Goal: Task Accomplishment & Management: Use online tool/utility

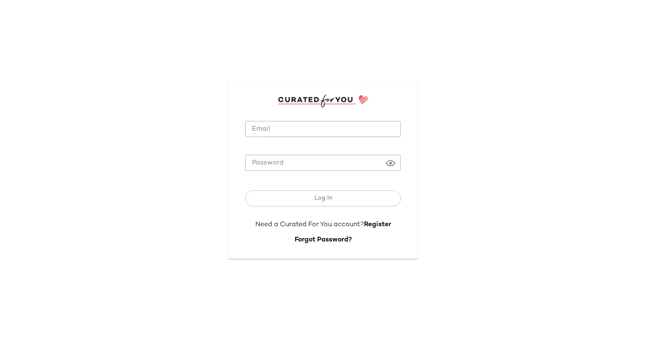
type input "**********"
click at [244, 192] on div "**********" at bounding box center [322, 170] width 189 height 178
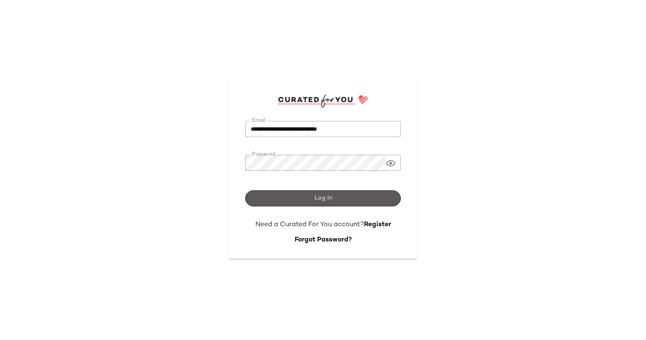
click at [261, 203] on button "Log In" at bounding box center [323, 198] width 156 height 16
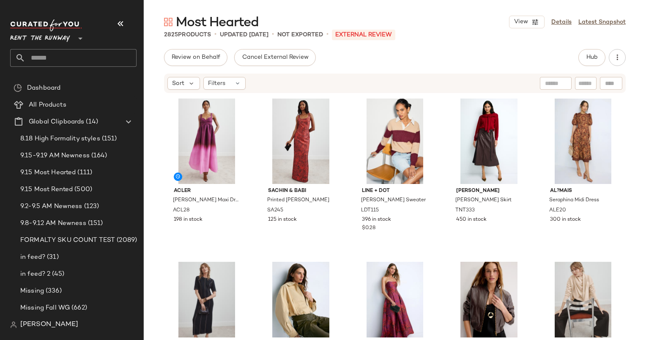
click at [590, 83] on input "text" at bounding box center [585, 83] width 15 height 9
paste input "******"
type input "******"
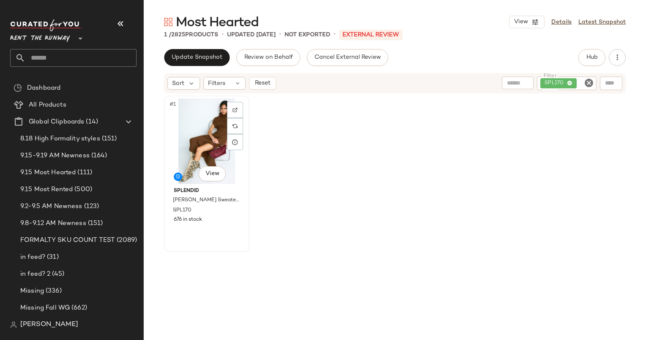
click at [222, 143] on div "#1 View" at bounding box center [206, 141] width 79 height 85
click at [589, 86] on icon "Clear Filter" at bounding box center [589, 83] width 10 height 10
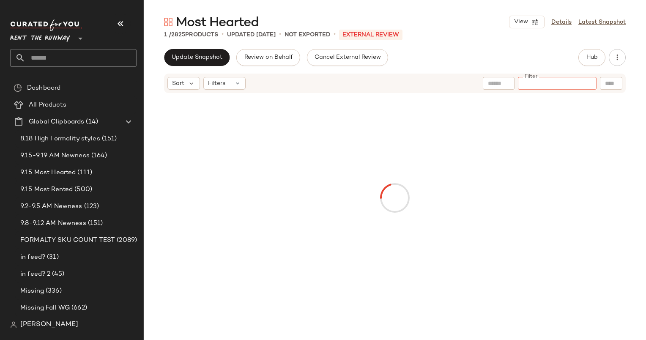
type input "******"
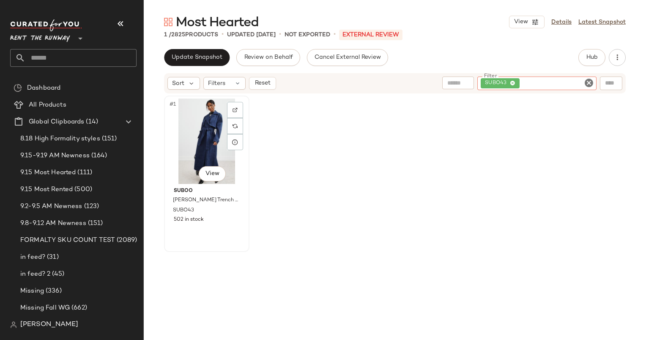
click at [200, 133] on div "#1 View" at bounding box center [206, 141] width 79 height 85
click at [587, 85] on icon "Clear Filter" at bounding box center [589, 83] width 10 height 10
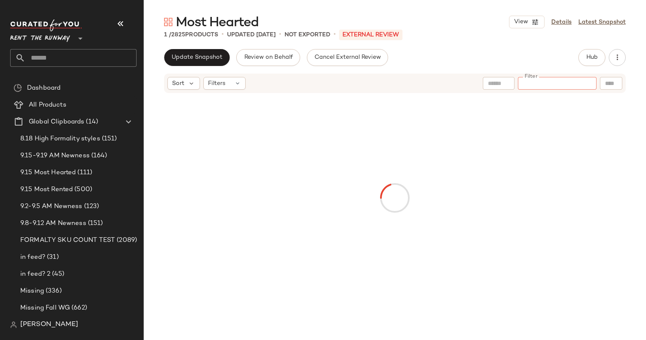
type input "******"
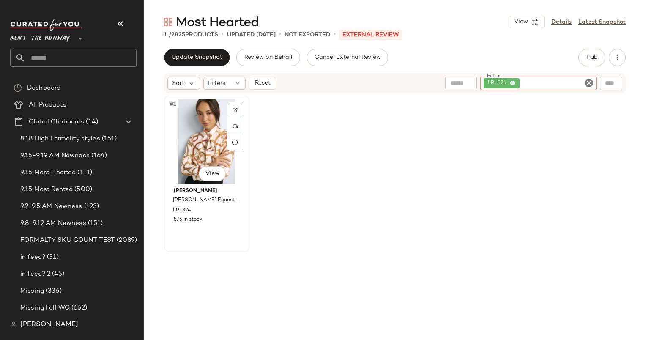
click at [194, 133] on div "#1 View" at bounding box center [206, 141] width 79 height 85
click at [588, 80] on icon "Clear Filter" at bounding box center [589, 83] width 10 height 10
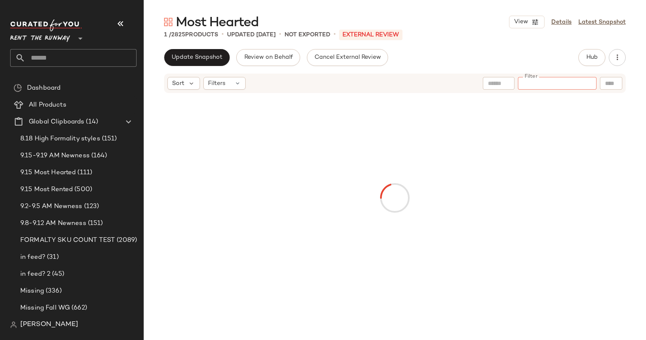
type input "*******"
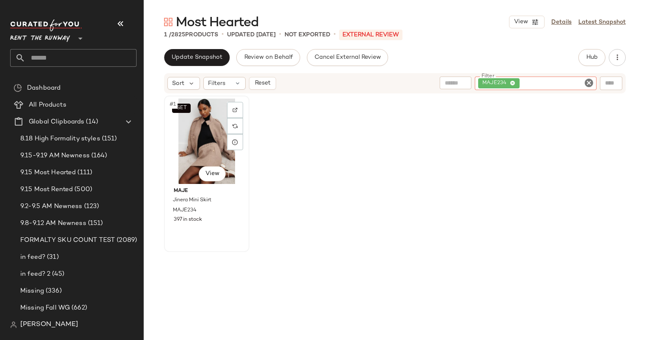
click at [200, 146] on div "SET #1 View" at bounding box center [206, 141] width 79 height 85
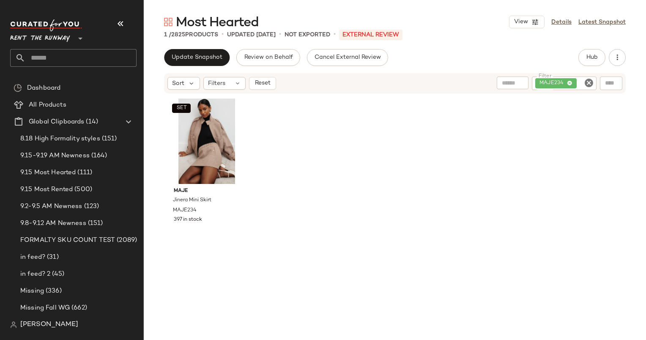
click at [588, 80] on icon "Clear Filter" at bounding box center [589, 83] width 10 height 10
paste input "*******"
type input "*******"
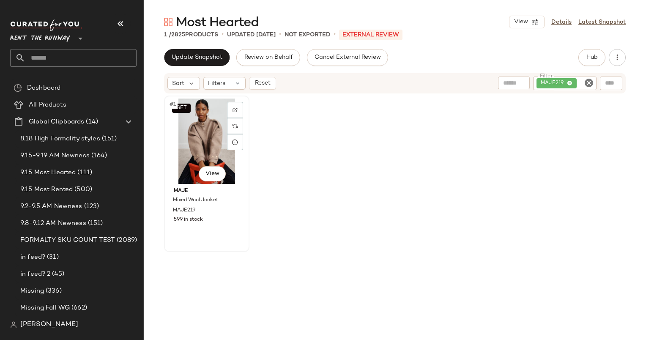
click at [189, 156] on div "SET #1 View" at bounding box center [206, 141] width 79 height 85
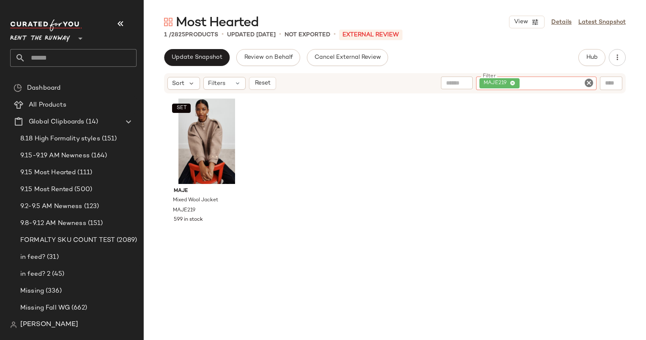
click at [583, 81] on input "Filter" at bounding box center [557, 83] width 72 height 9
click at [588, 81] on icon "Clear Filter" at bounding box center [589, 83] width 10 height 10
paste input "******"
type input "******"
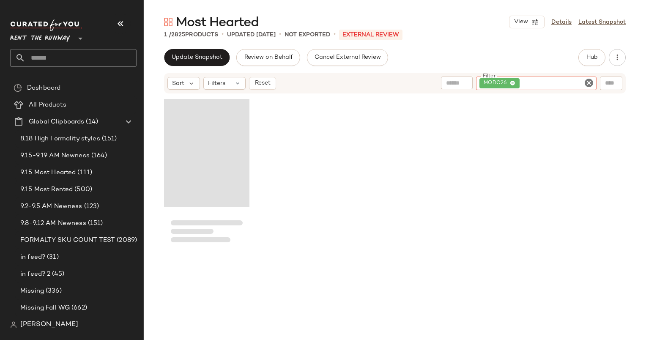
click at [472, 54] on div "Update Snapshot Review on Behalf Cancel External Review Hub" at bounding box center [395, 57] width 462 height 17
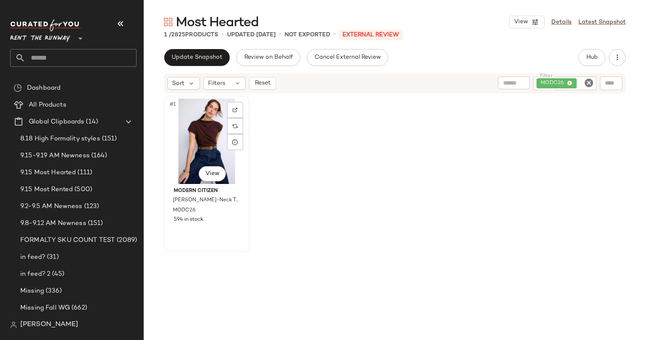
click at [207, 139] on div "#1 View" at bounding box center [206, 141] width 79 height 85
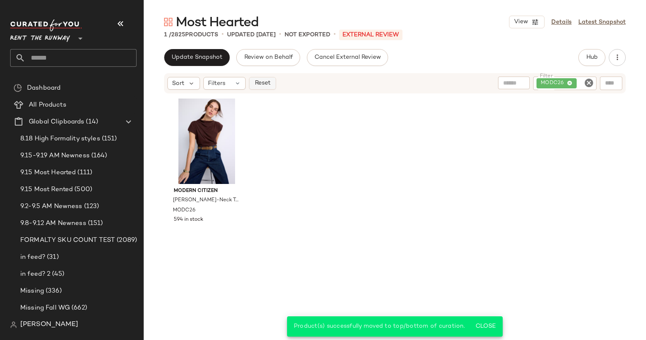
click at [269, 89] on button "Reset" at bounding box center [262, 83] width 27 height 13
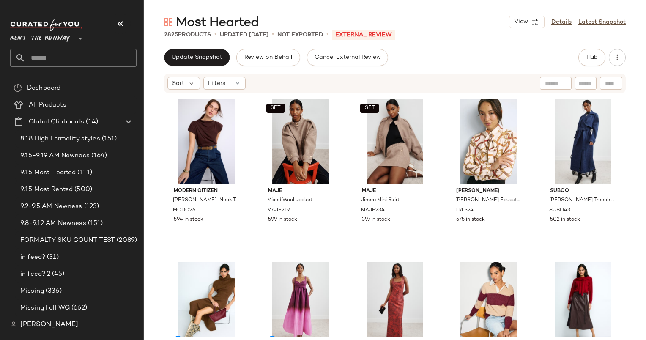
click at [597, 79] on div at bounding box center [581, 83] width 82 height 13
click at [592, 81] on input "Filter" at bounding box center [557, 83] width 72 height 9
paste input "*****"
type input "*****"
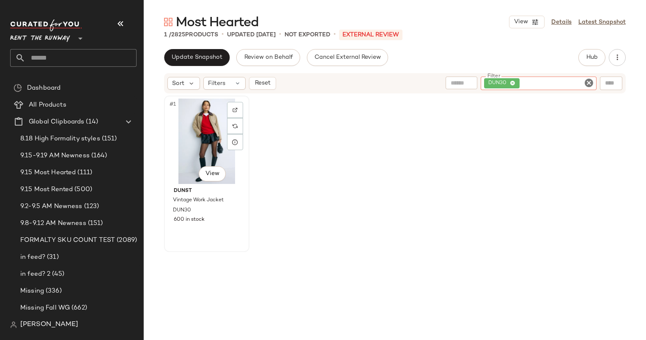
click at [206, 141] on div "#1 View" at bounding box center [206, 141] width 79 height 85
click at [588, 84] on icon "Clear Filter" at bounding box center [589, 83] width 10 height 10
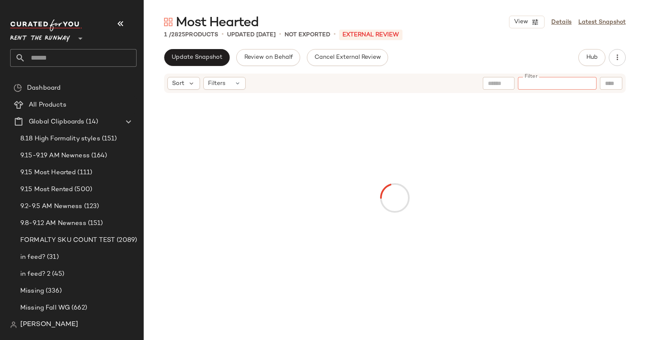
type input "*****"
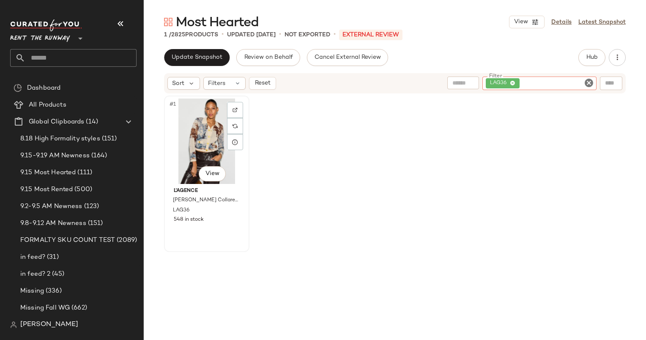
click at [198, 144] on div "#1 View" at bounding box center [206, 141] width 79 height 85
click at [594, 83] on icon "Clear Filter" at bounding box center [589, 83] width 10 height 10
type input "******"
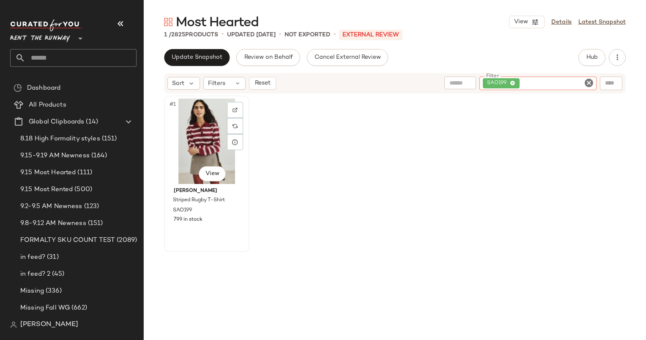
click at [189, 145] on div "#1 View" at bounding box center [206, 141] width 79 height 85
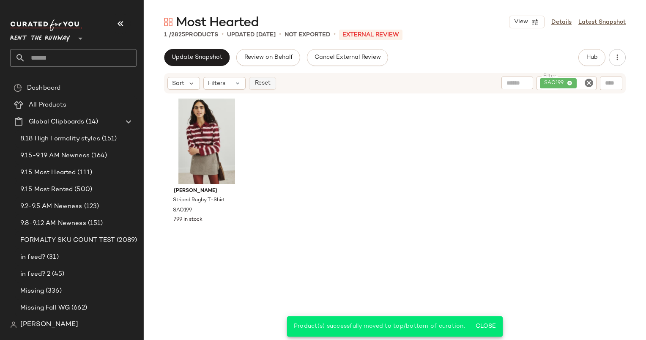
click at [266, 86] on span "Reset" at bounding box center [262, 83] width 16 height 7
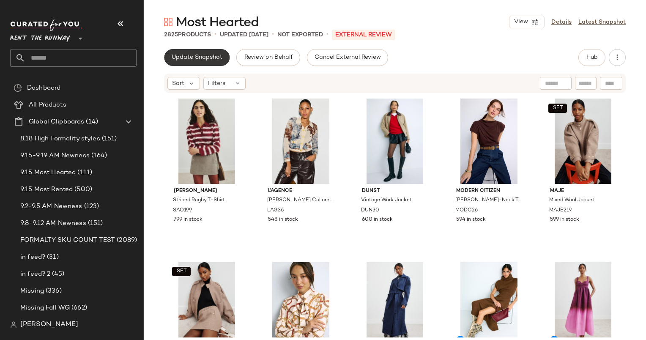
click at [194, 61] on button "Update Snapshot" at bounding box center [197, 57] width 66 height 17
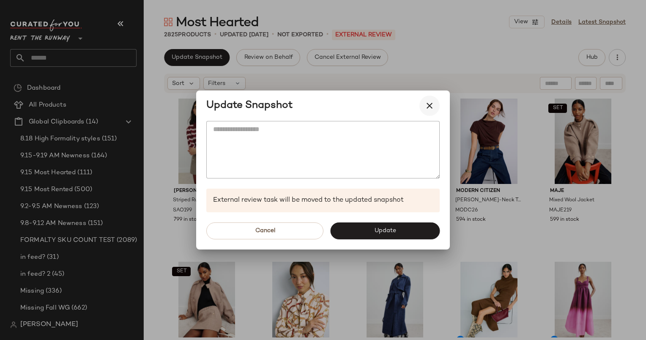
click at [432, 107] on icon "button" at bounding box center [429, 106] width 10 height 10
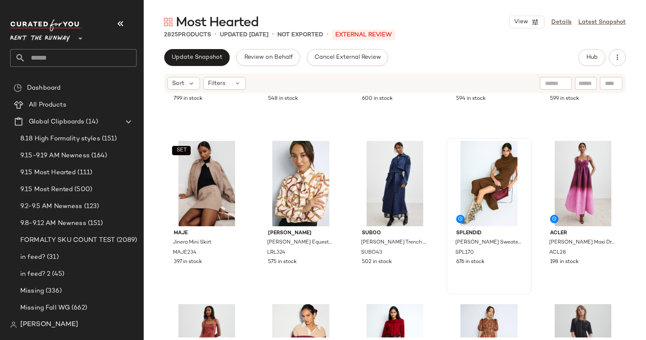
scroll to position [121, 0]
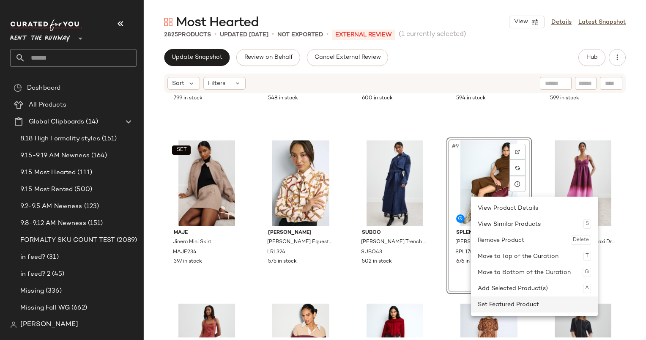
click at [487, 307] on div "Set Featured Product" at bounding box center [534, 304] width 113 height 16
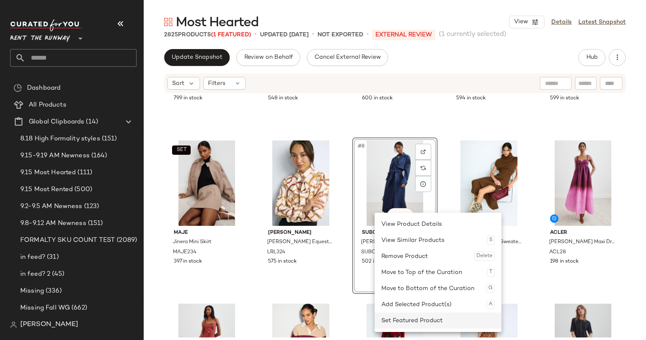
click at [388, 326] on div "Set Featured Product" at bounding box center [437, 320] width 113 height 16
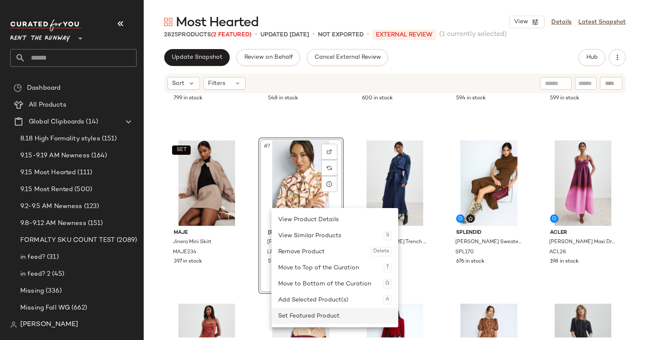
click at [320, 314] on div "Set Featured Product" at bounding box center [334, 316] width 113 height 16
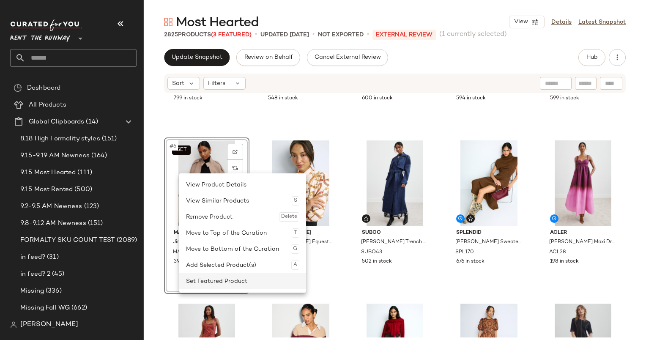
click at [221, 281] on div "Set Featured Product" at bounding box center [242, 281] width 113 height 16
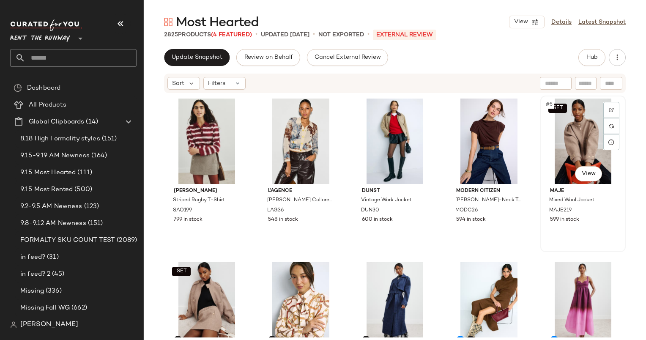
click at [566, 144] on div "SET #5 View" at bounding box center [582, 141] width 79 height 85
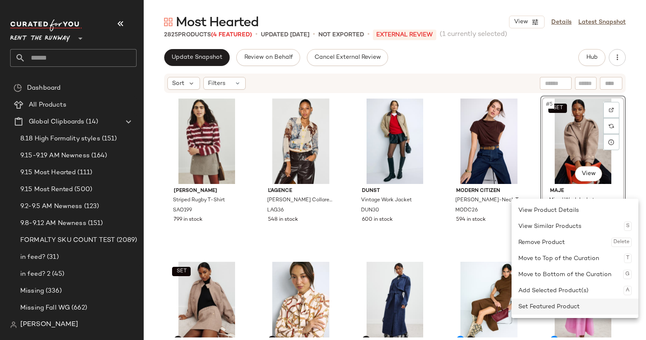
click at [572, 302] on div "Set Featured Product" at bounding box center [574, 306] width 113 height 16
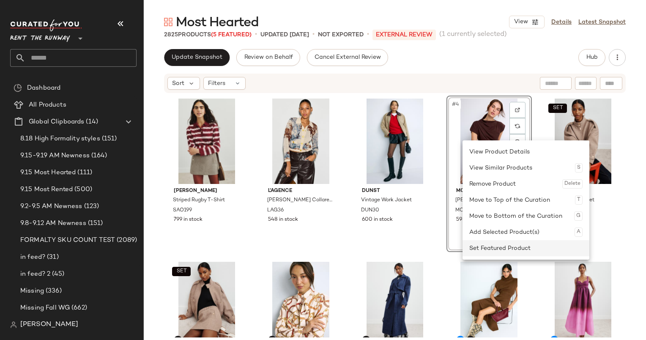
click at [501, 247] on div "Set Featured Product" at bounding box center [525, 248] width 113 height 16
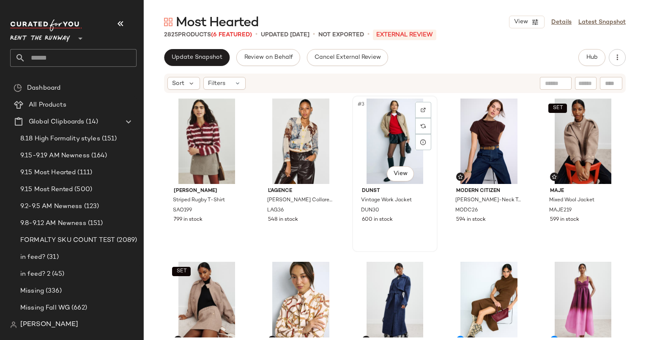
click at [369, 163] on div "#3 View" at bounding box center [394, 141] width 79 height 85
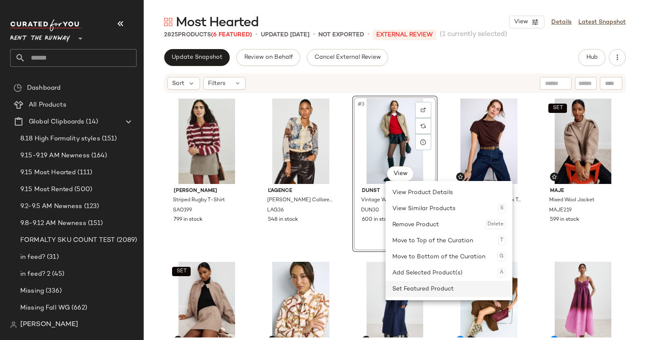
click at [431, 282] on div "Set Featured Product" at bounding box center [448, 289] width 113 height 16
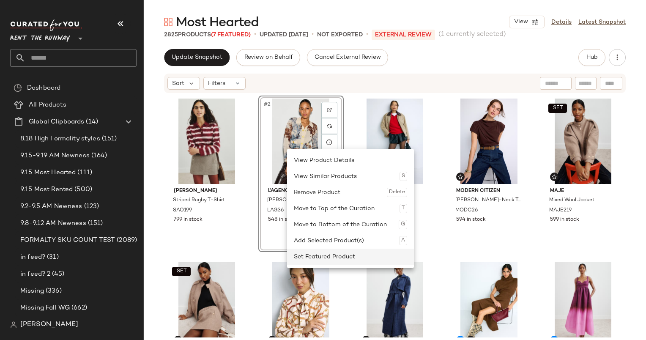
click at [316, 253] on div "Set Featured Product" at bounding box center [350, 257] width 113 height 16
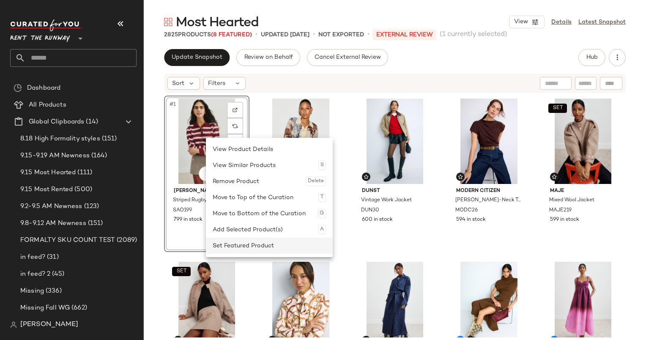
click at [247, 244] on div "Set Featured Product" at bounding box center [269, 246] width 113 height 16
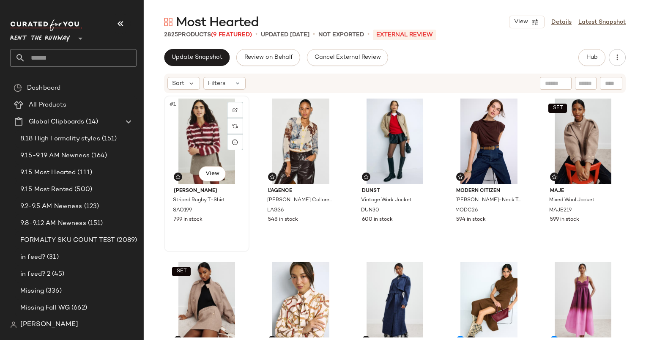
click at [180, 147] on div "#1 View" at bounding box center [206, 141] width 79 height 85
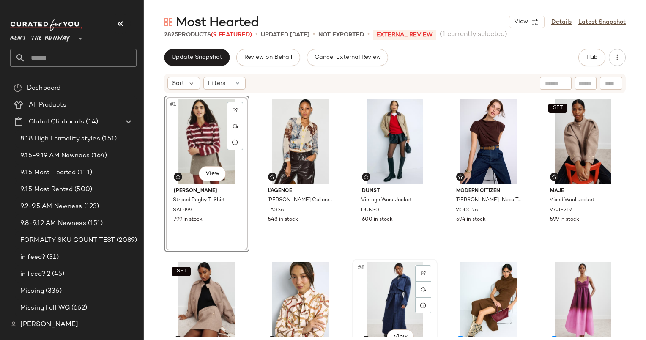
scroll to position [33, 0]
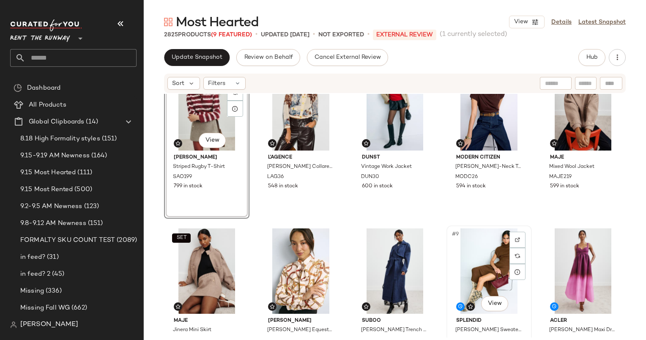
click at [470, 256] on div "#9 View" at bounding box center [488, 270] width 79 height 85
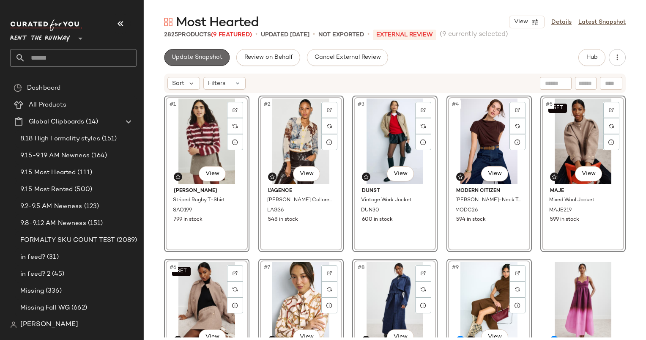
click at [197, 51] on button "Update Snapshot" at bounding box center [197, 57] width 66 height 17
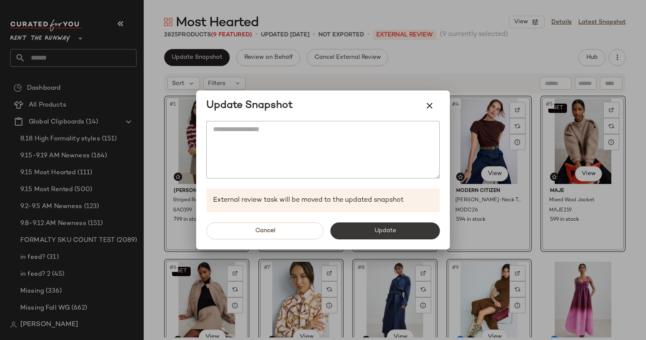
click at [379, 235] on button "Update" at bounding box center [384, 230] width 109 height 17
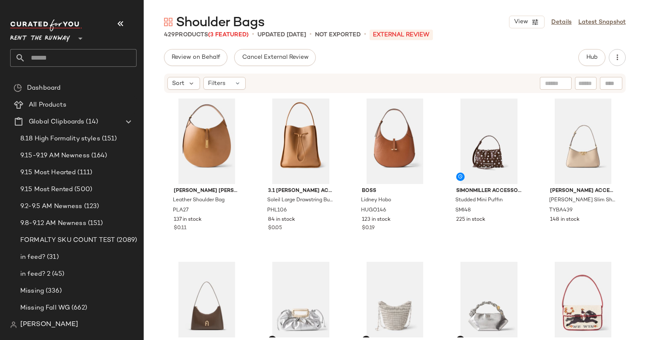
click at [586, 77] on div at bounding box center [586, 83] width 22 height 13
paste input "*****"
type input "*****"
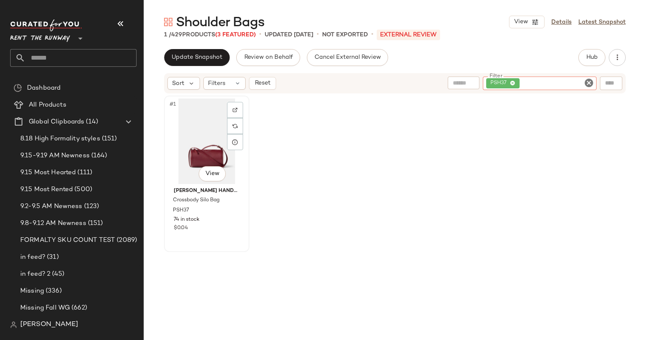
click at [209, 142] on div "#1 View" at bounding box center [206, 141] width 79 height 85
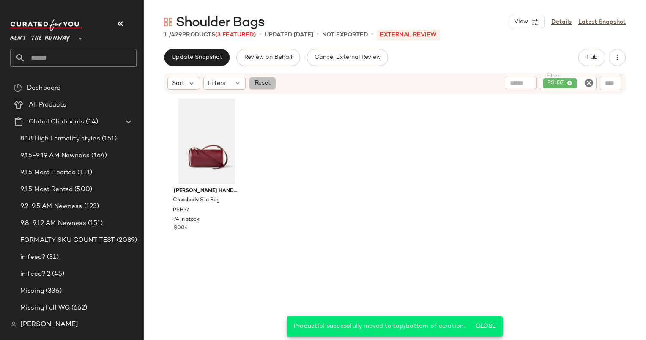
click at [263, 88] on button "Reset" at bounding box center [262, 83] width 27 height 13
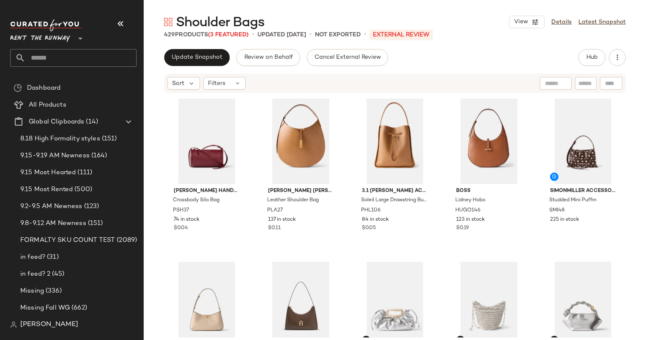
click at [586, 84] on input "text" at bounding box center [585, 83] width 15 height 9
paste input "*****"
type input "*****"
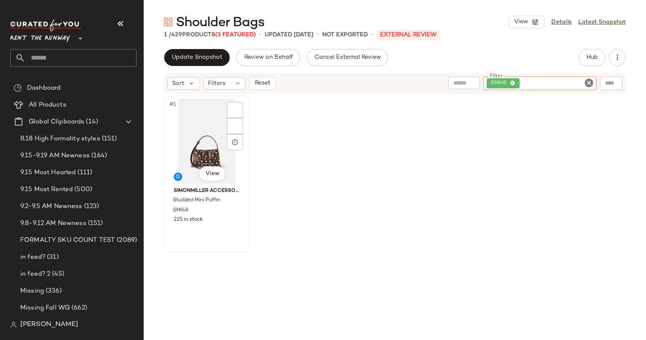
click at [213, 135] on div "#1 View" at bounding box center [206, 141] width 79 height 85
click at [590, 85] on icon "Clear Filter" at bounding box center [589, 83] width 10 height 10
type input "******"
click at [209, 140] on div "#1 View" at bounding box center [206, 141] width 79 height 85
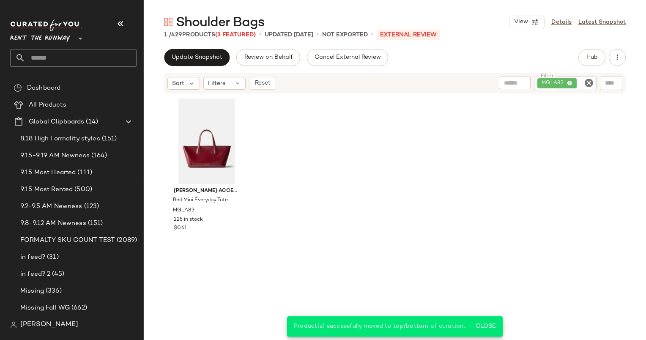
click at [262, 90] on div "Sort Filters Reset Filter MGLA83 Filter" at bounding box center [395, 83] width 462 height 20
click at [259, 77] on button "Reset" at bounding box center [262, 83] width 27 height 13
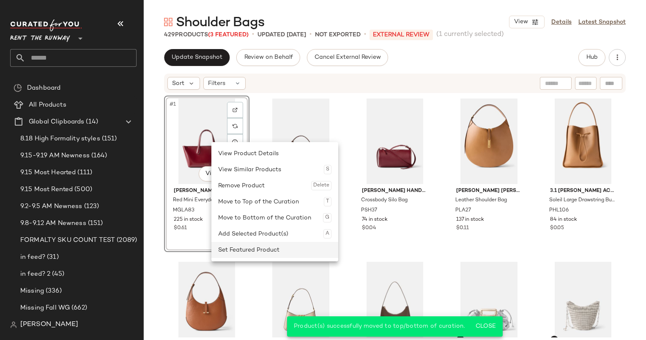
click at [265, 257] on div "Set Featured Product" at bounding box center [274, 250] width 113 height 16
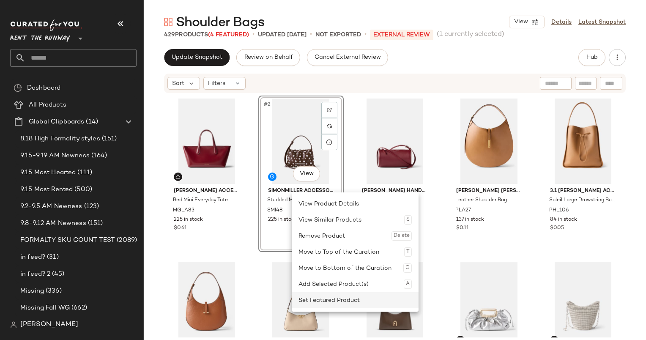
click at [333, 300] on div "Set Featured Product" at bounding box center [354, 300] width 113 height 16
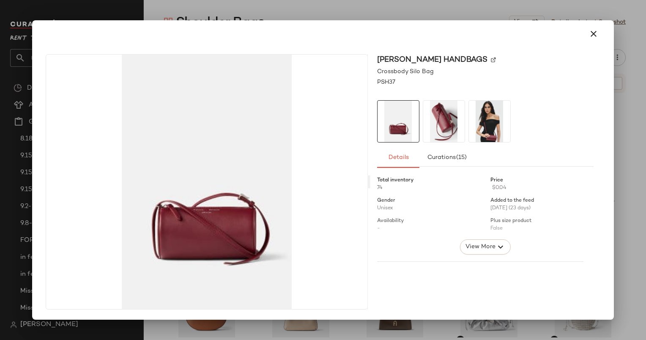
drag, startPoint x: 400, startPoint y: 164, endPoint x: 612, endPoint y: 105, distance: 220.4
click at [612, 105] on div "[PERSON_NAME] Handbags Crossbody Silo Bag PSH37 Details Curations (15) Total in…" at bounding box center [322, 169] width 581 height 299
click at [629, 115] on div at bounding box center [323, 170] width 646 height 340
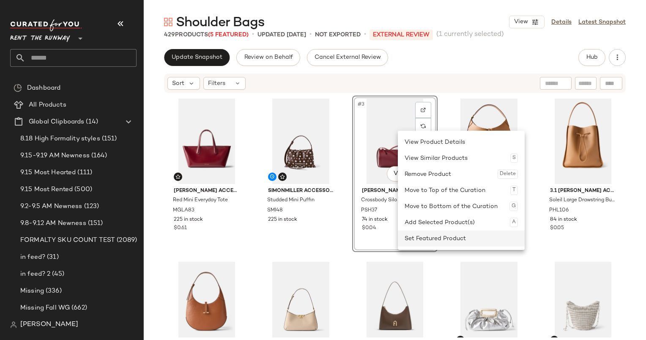
click at [446, 242] on div "Set Featured Product" at bounding box center [461, 238] width 113 height 16
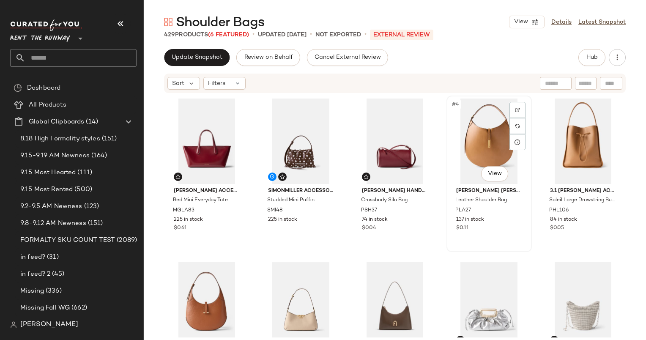
drag, startPoint x: 481, startPoint y: 142, endPoint x: 476, endPoint y: 143, distance: 5.5
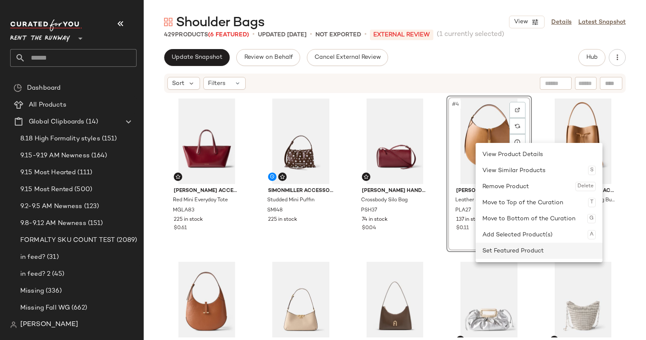
click at [512, 255] on div "Set Featured Product" at bounding box center [538, 251] width 113 height 16
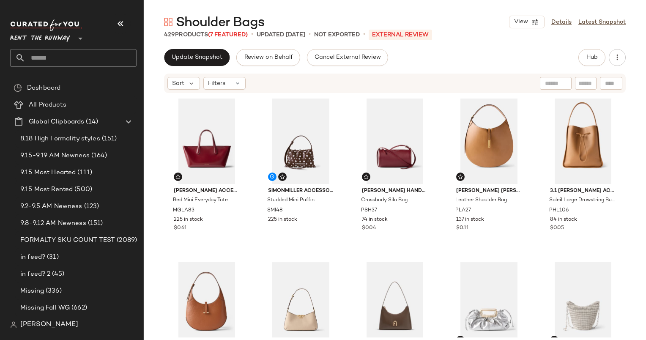
click at [561, 95] on div "[PERSON_NAME] Accessories Red Mini Everyday Tote MGLA83 225 in stock $0.61 SIMO…" at bounding box center [395, 216] width 502 height 244
click at [553, 132] on div "#5 View" at bounding box center [582, 141] width 79 height 85
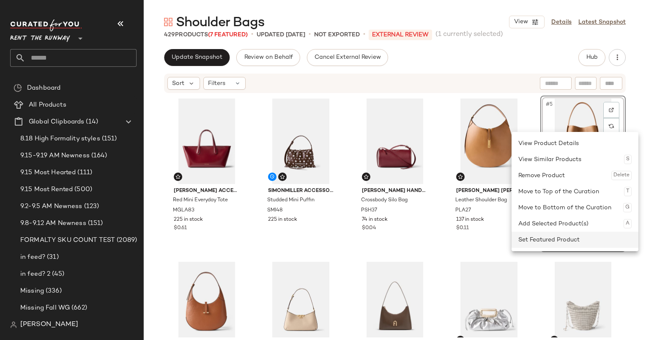
click at [560, 247] on div "Set Featured Product" at bounding box center [574, 240] width 113 height 16
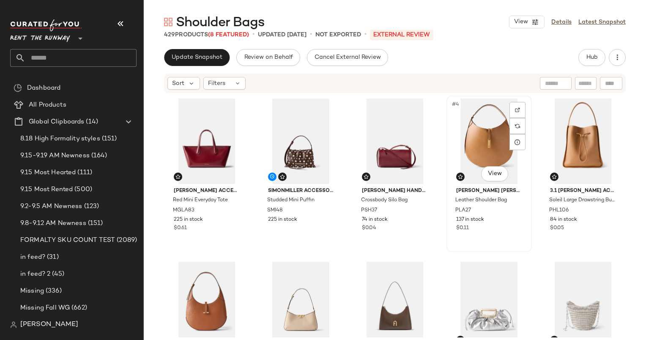
scroll to position [43, 0]
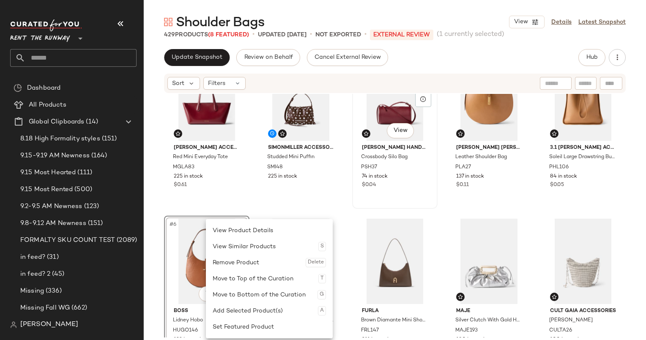
scroll to position [98, 0]
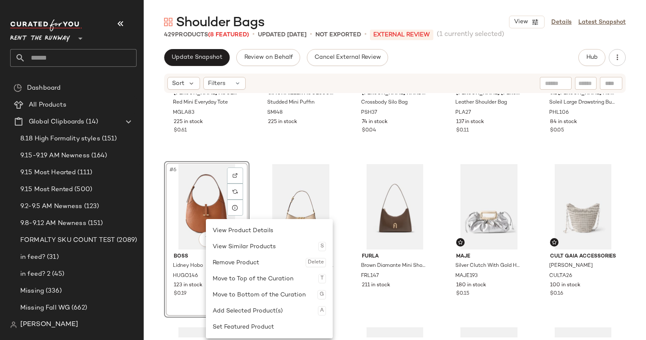
click at [342, 153] on div "SIMONMILLER Accessories Studded Mini Puffin SMI48 225 in stock" at bounding box center [300, 76] width 85 height 156
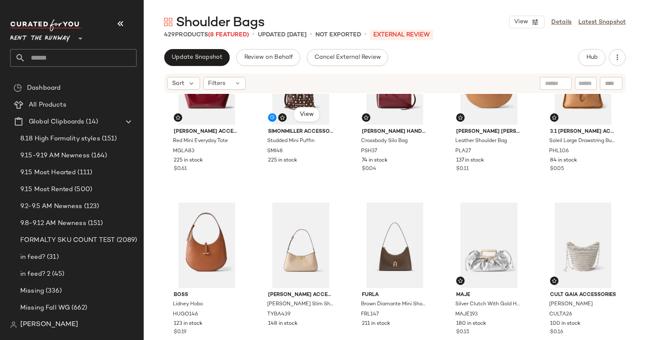
scroll to position [59, 0]
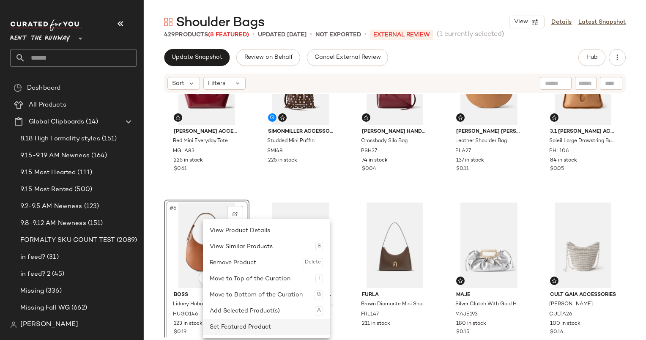
click at [245, 332] on div "Set Featured Product" at bounding box center [266, 327] width 113 height 16
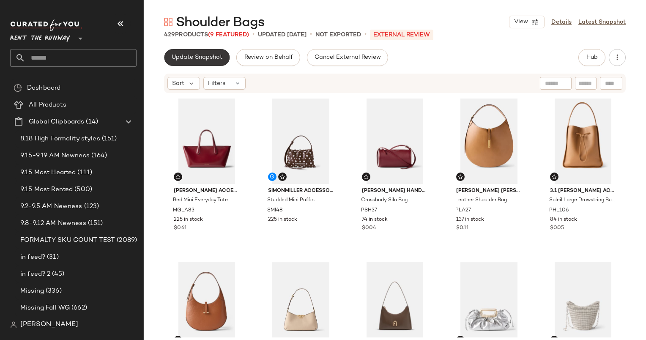
click at [206, 55] on span "Update Snapshot" at bounding box center [196, 57] width 51 height 7
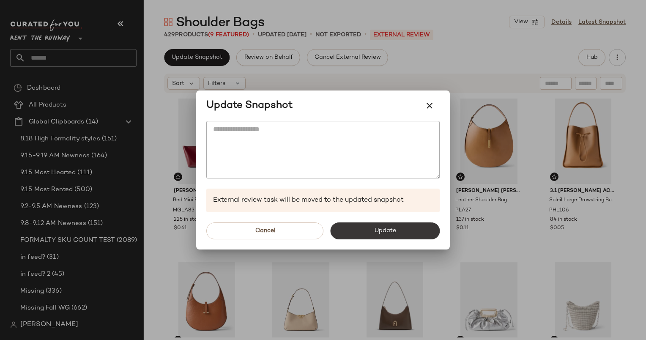
click at [365, 227] on button "Update" at bounding box center [384, 230] width 109 height 17
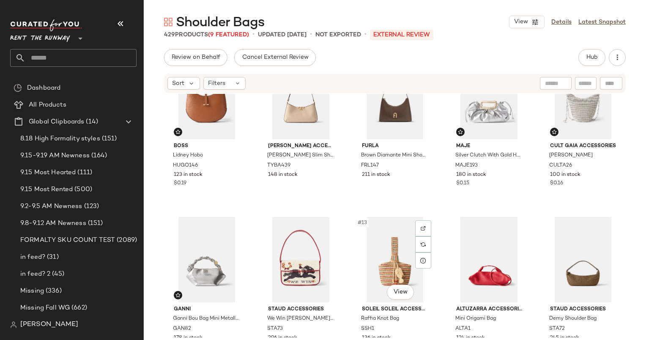
scroll to position [265, 0]
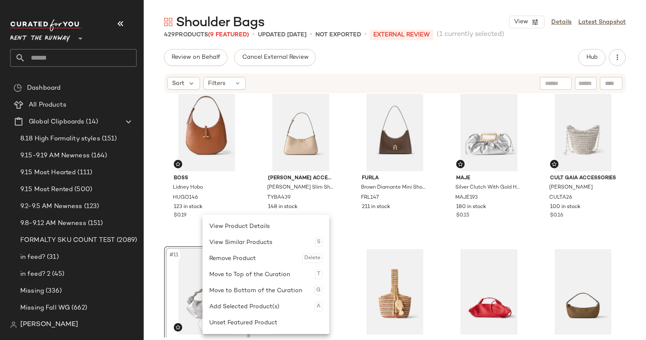
scroll to position [183, 0]
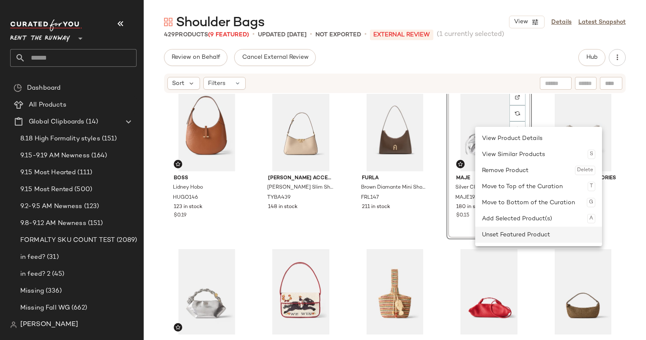
click at [509, 233] on div "Unset Featured Product" at bounding box center [538, 235] width 113 height 16
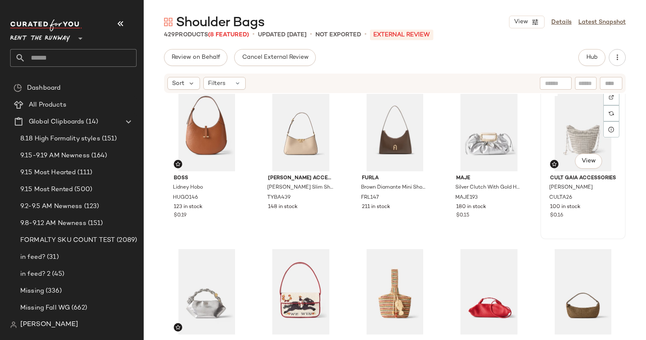
click at [570, 117] on div "#10 View" at bounding box center [582, 128] width 79 height 85
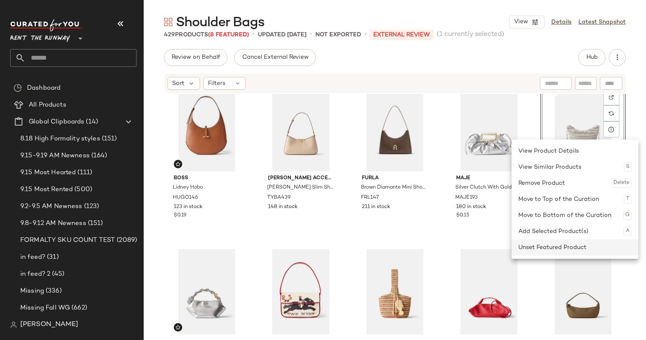
click at [575, 246] on div "Unset Featured Product" at bounding box center [574, 247] width 113 height 16
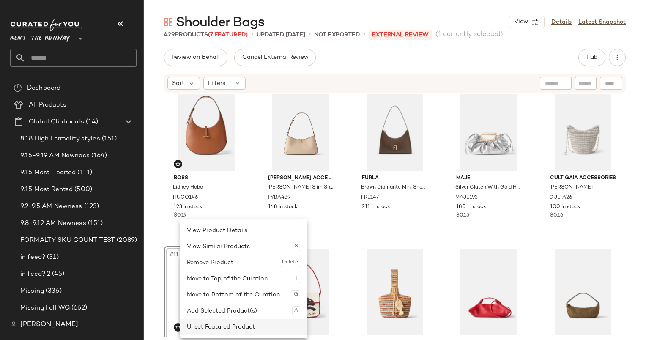
click at [221, 326] on div "Unset Featured Product" at bounding box center [243, 327] width 113 height 16
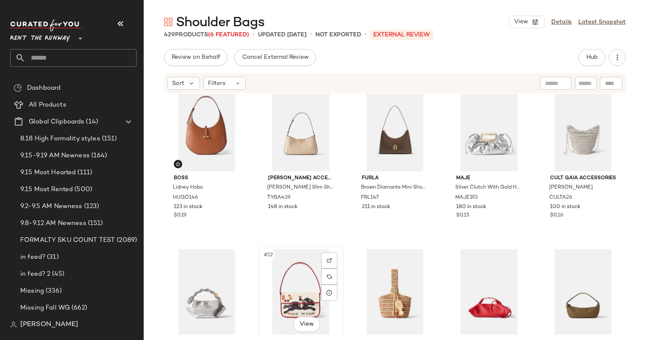
click at [281, 294] on div "#12 View" at bounding box center [300, 291] width 79 height 85
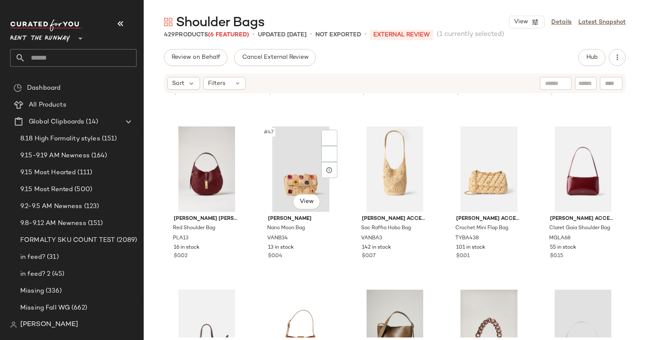
scroll to position [1415, 0]
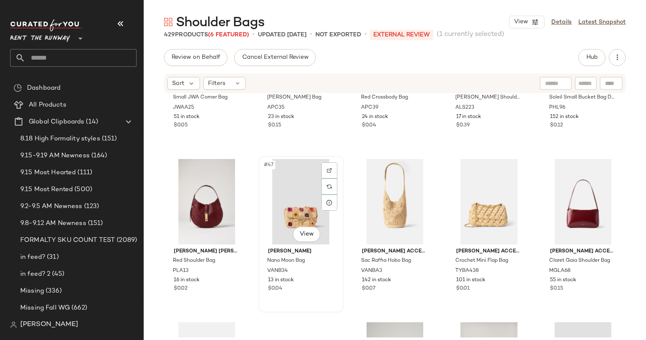
click at [295, 206] on div "#47 View" at bounding box center [300, 201] width 79 height 85
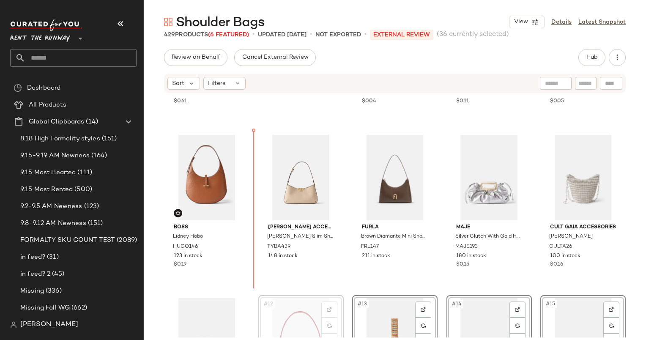
scroll to position [127, 0]
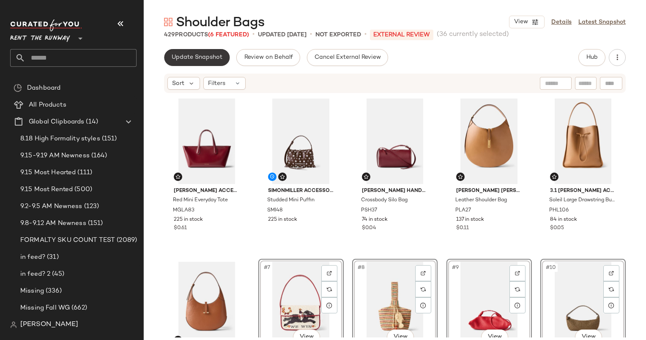
click at [207, 63] on button "Update Snapshot" at bounding box center [197, 57] width 66 height 17
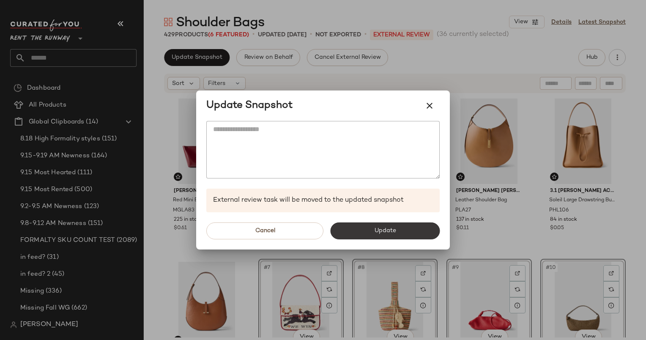
click at [359, 226] on button "Update" at bounding box center [384, 230] width 109 height 17
